Goal: Information Seeking & Learning: Check status

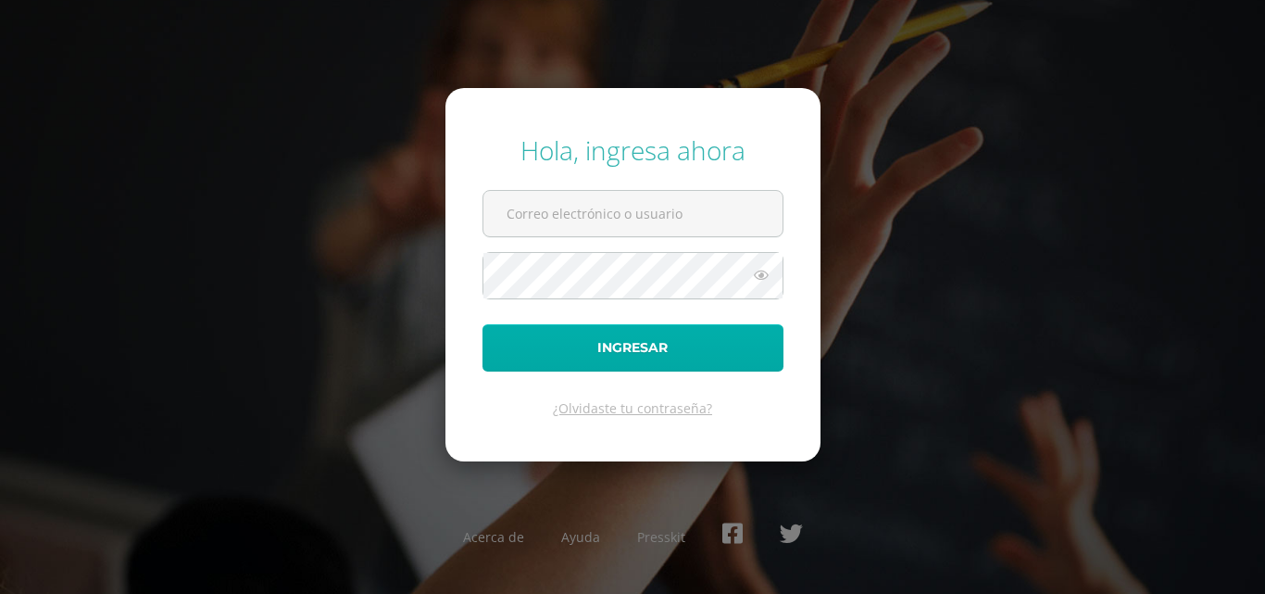
type input "[EMAIL_ADDRESS][DOMAIN_NAME]"
click at [550, 356] on button "Ingresar" at bounding box center [632, 347] width 301 height 47
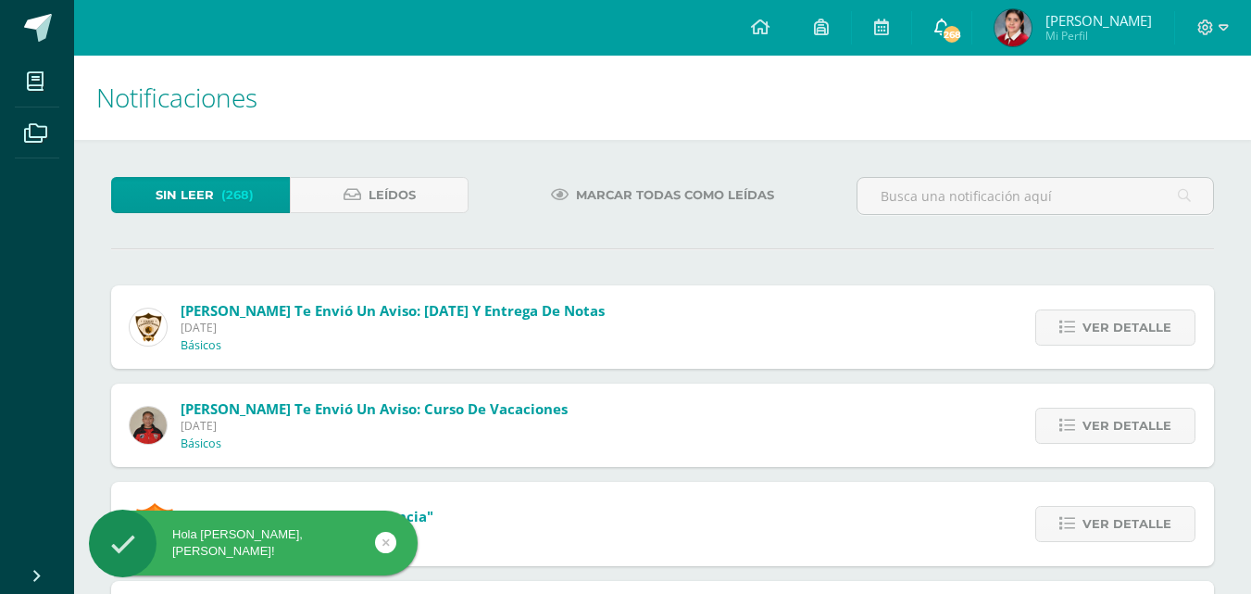
click at [949, 24] on icon at bounding box center [941, 27] width 15 height 17
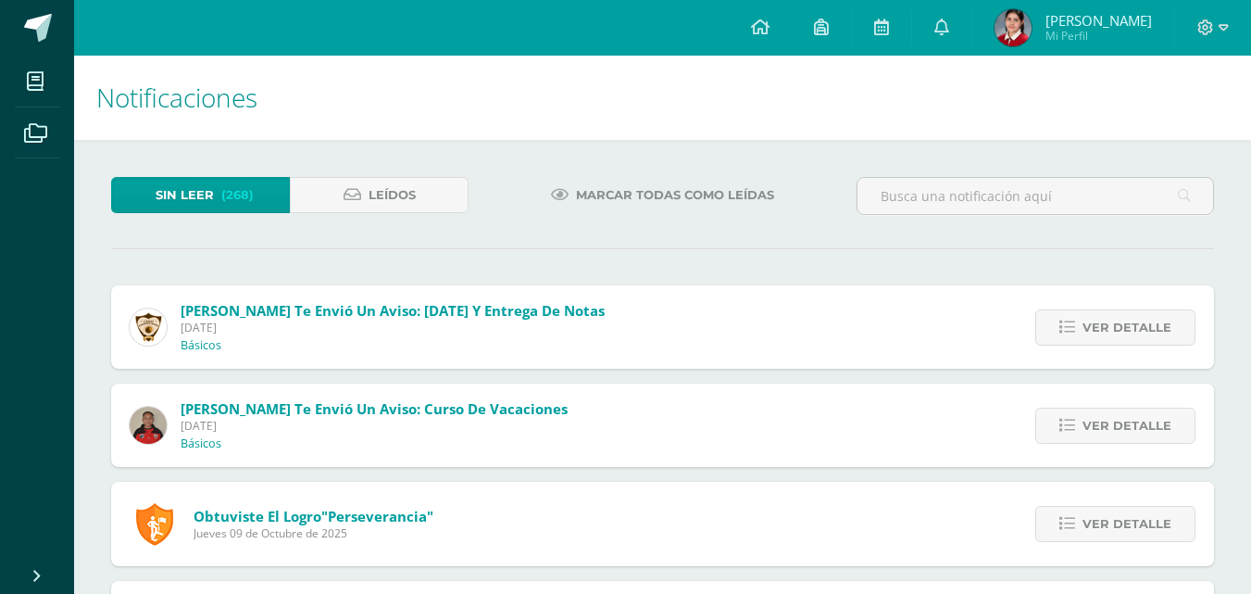
click at [622, 194] on span "Marcar todas como leídas" at bounding box center [675, 195] width 198 height 34
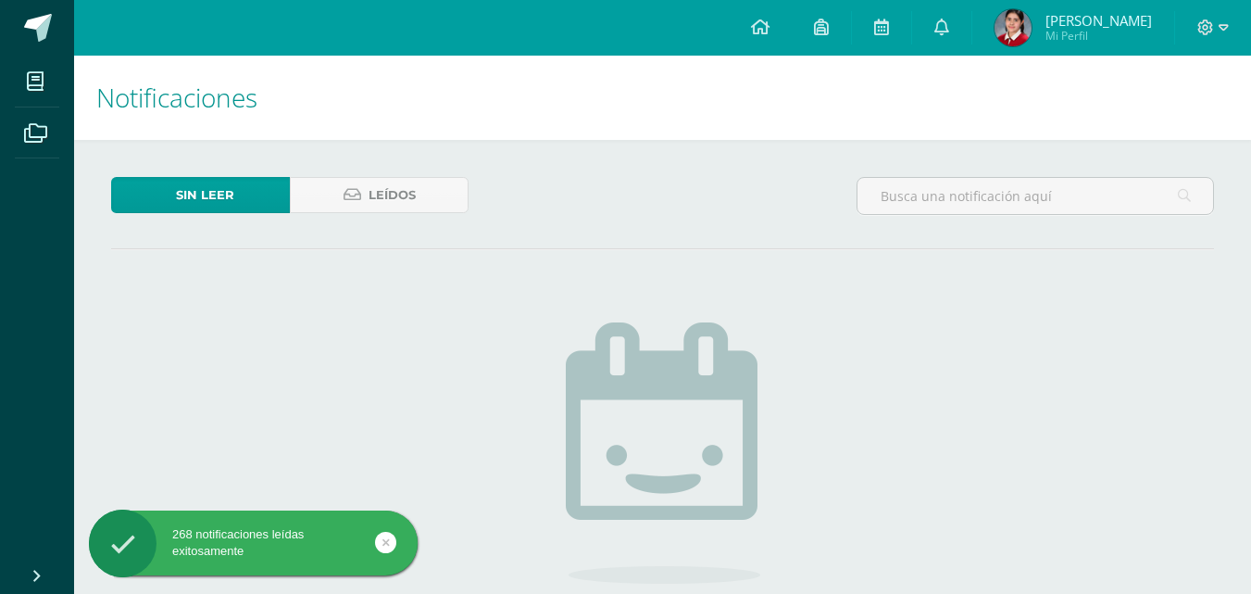
click at [1046, 44] on span "Camila Militza Mi Perfil" at bounding box center [1073, 27] width 165 height 37
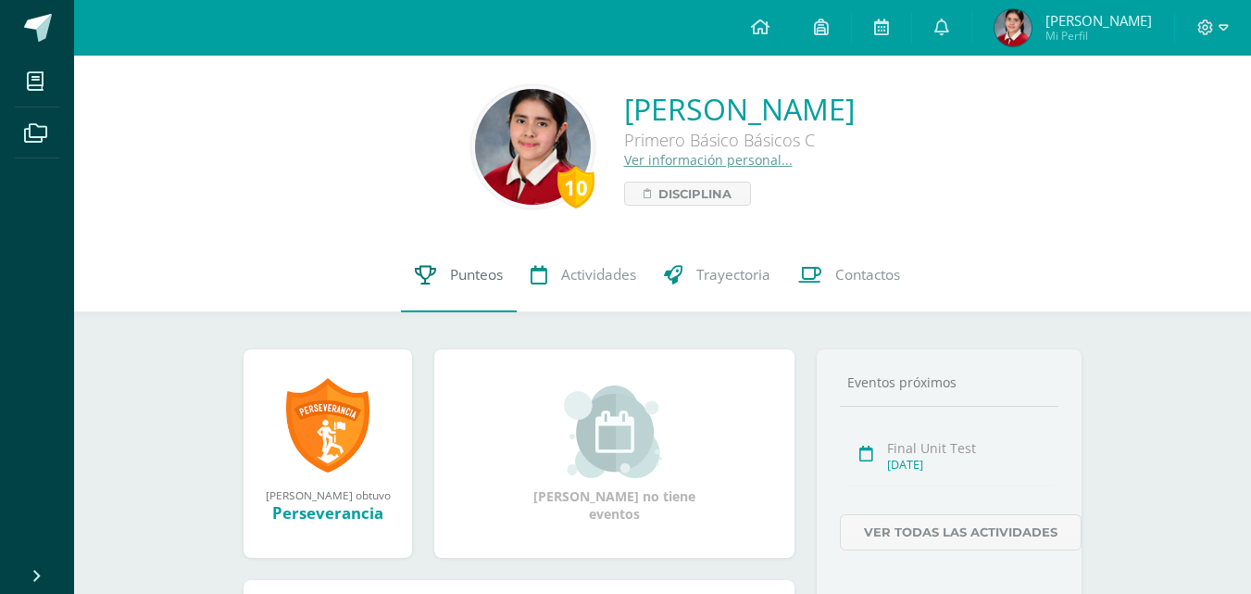
click at [483, 275] on span "Punteos" at bounding box center [476, 274] width 53 height 19
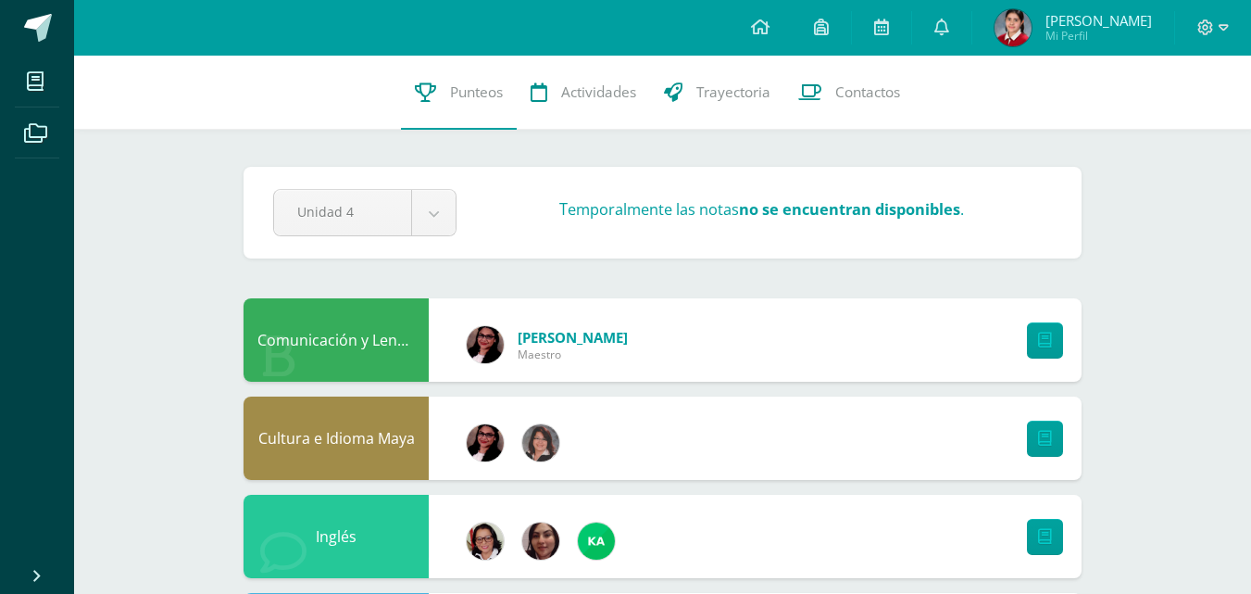
click at [1031, 42] on img at bounding box center [1013, 27] width 37 height 37
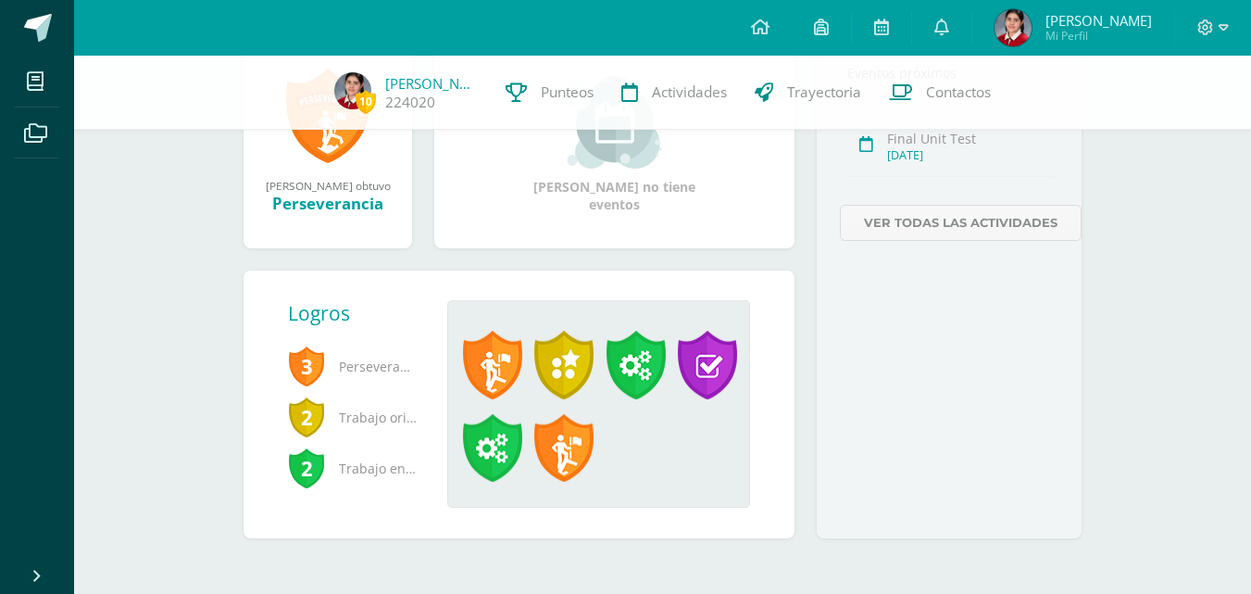
scroll to position [306, 0]
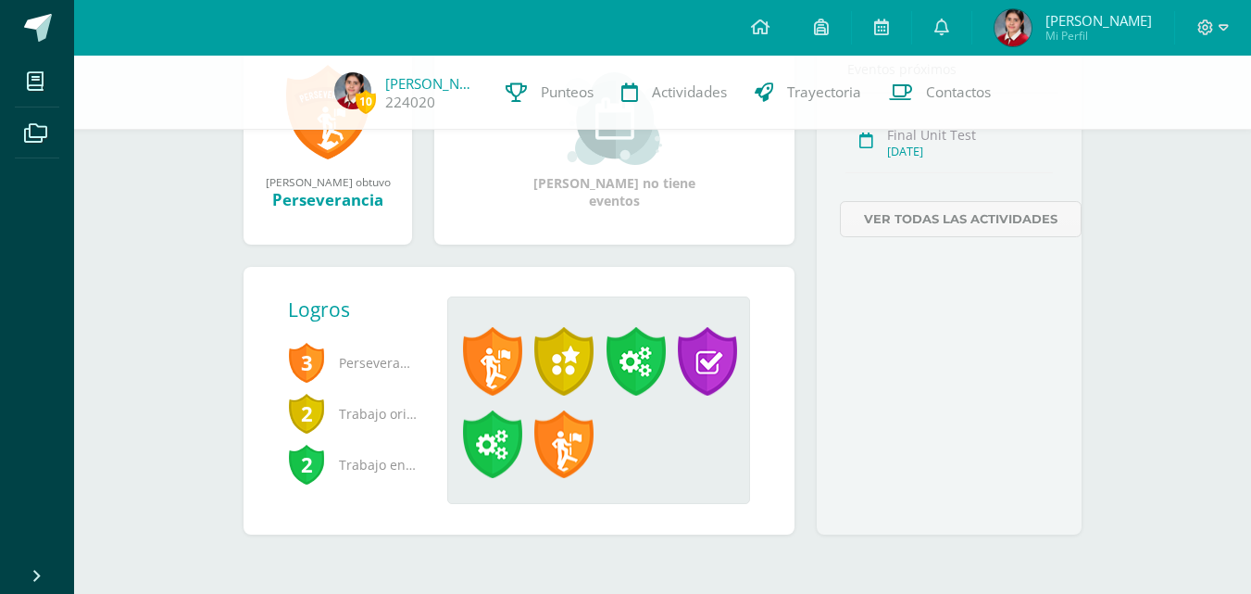
click at [298, 353] on span "3" at bounding box center [306, 362] width 37 height 43
click at [317, 370] on span "3" at bounding box center [306, 362] width 37 height 43
